Goal: Transaction & Acquisition: Purchase product/service

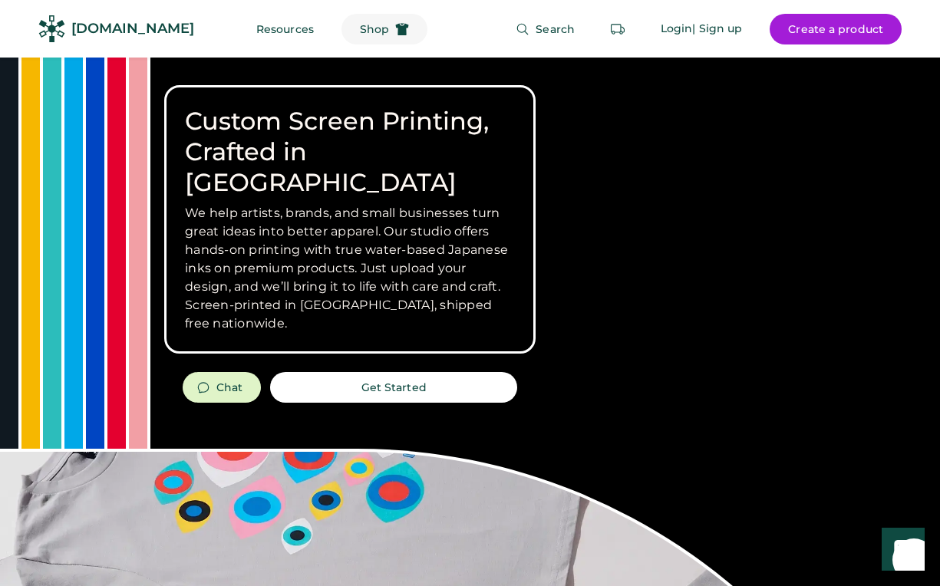
click at [360, 27] on span "Shop" at bounding box center [374, 29] width 29 height 11
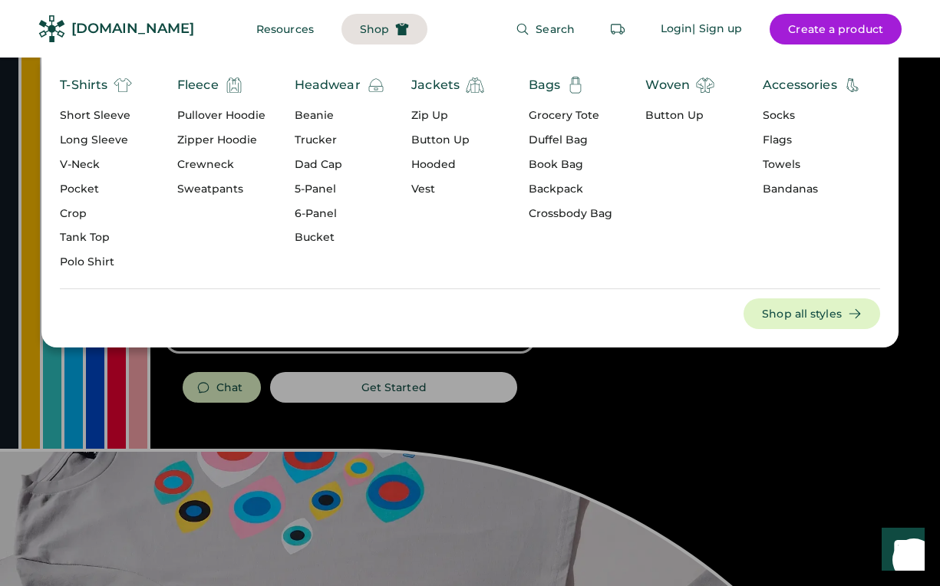
click at [209, 141] on div "Zipper Hoodie" at bounding box center [221, 140] width 88 height 15
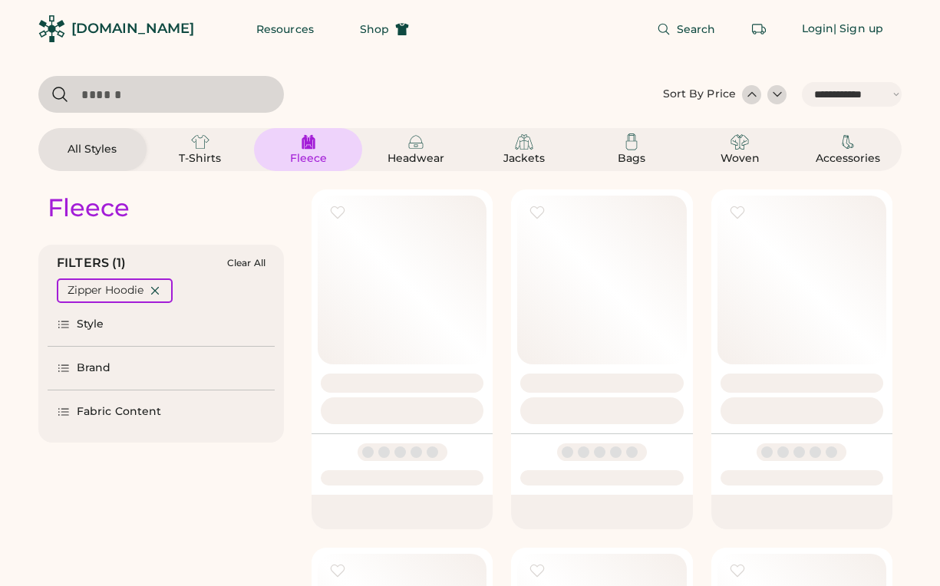
select select "*****"
select select "*"
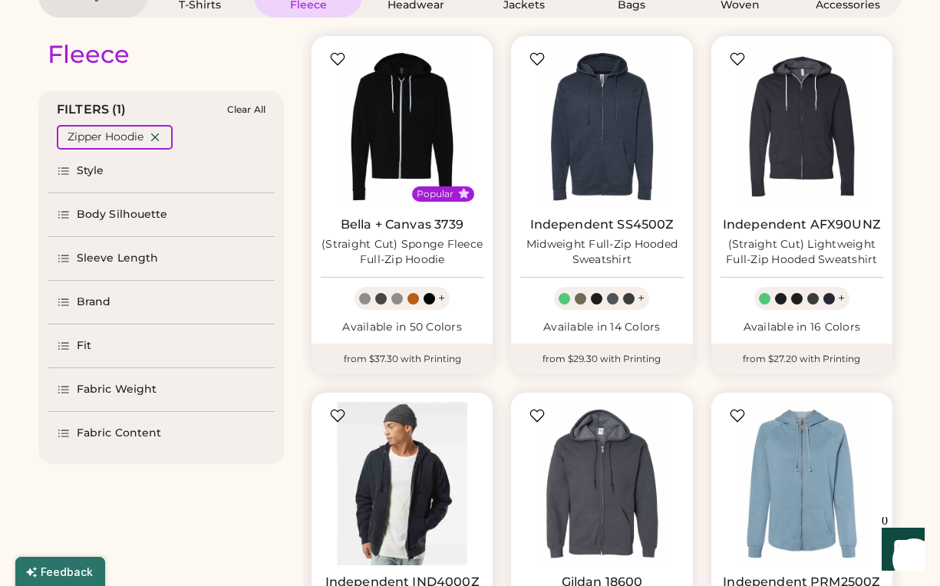
scroll to position [42, 0]
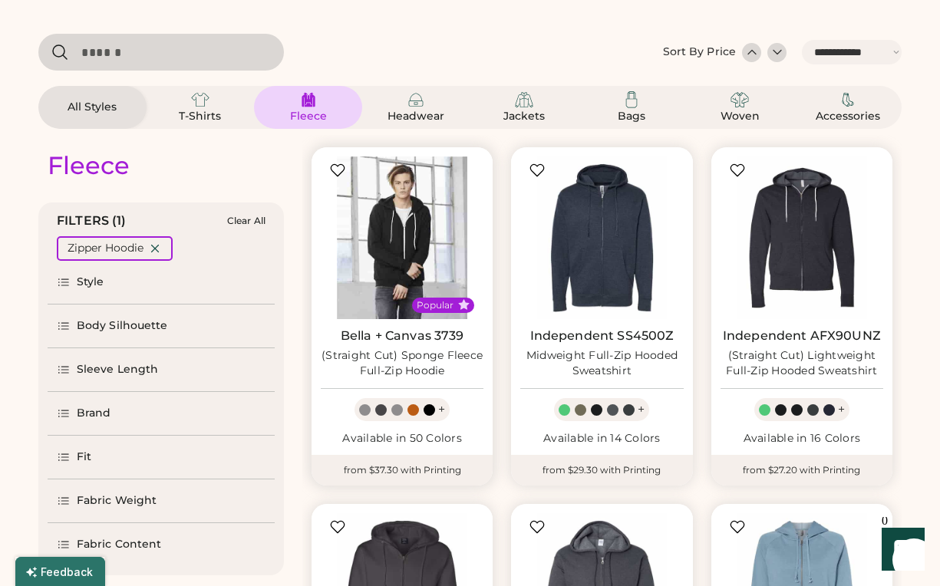
click at [384, 255] on img at bounding box center [402, 238] width 163 height 163
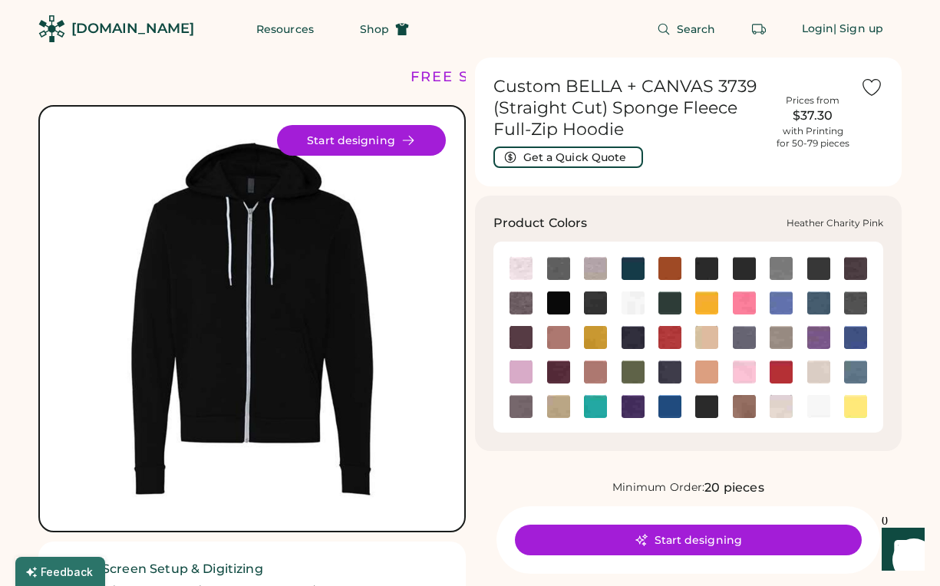
click at [747, 308] on img at bounding box center [744, 303] width 23 height 23
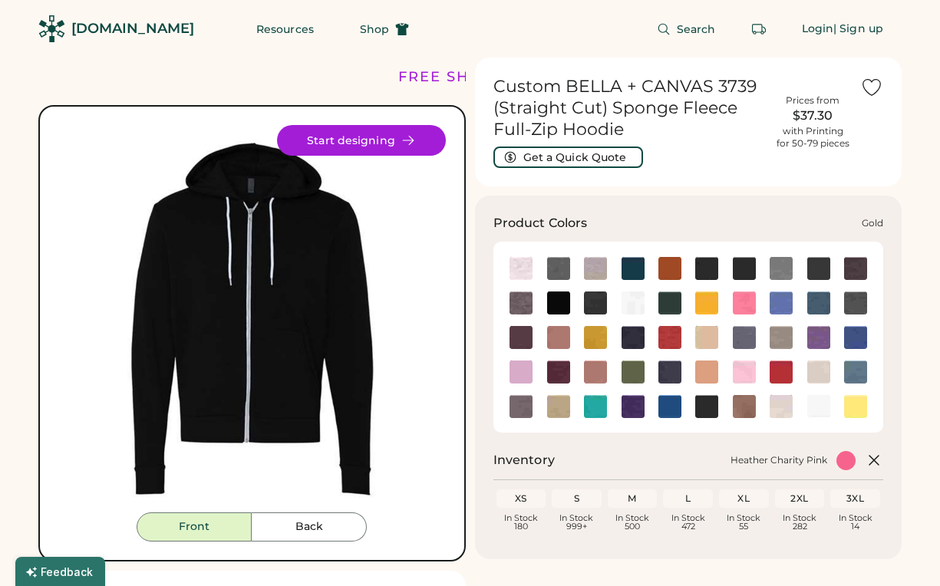
click at [704, 302] on img at bounding box center [706, 303] width 23 height 23
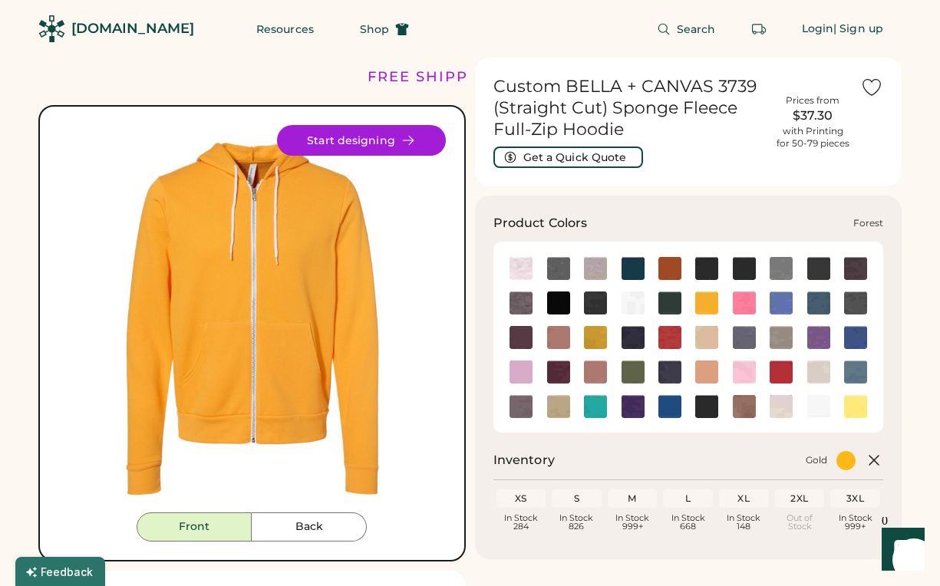
click at [650, 308] on div at bounding box center [632, 302] width 37 height 23
click at [672, 375] on img at bounding box center [669, 372] width 23 height 23
click at [673, 404] on img at bounding box center [669, 406] width 23 height 23
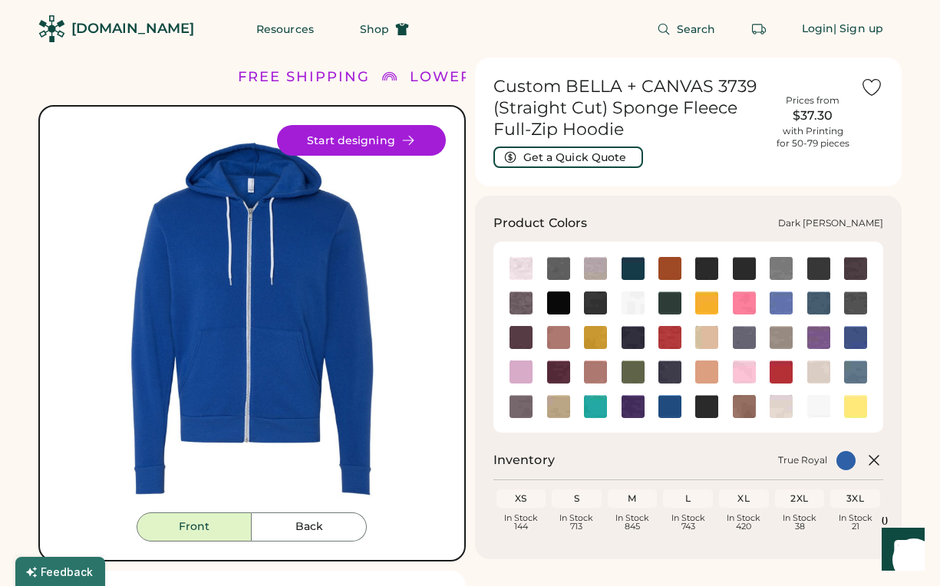
click at [860, 265] on img at bounding box center [855, 268] width 23 height 23
click at [828, 264] on img at bounding box center [818, 268] width 23 height 23
